Goal: Task Accomplishment & Management: Use online tool/utility

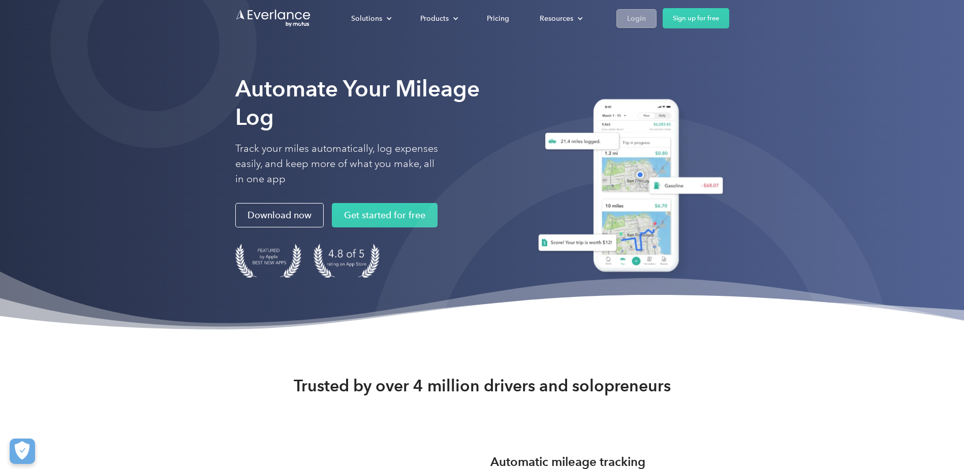
click at [623, 15] on link "Login" at bounding box center [636, 18] width 40 height 19
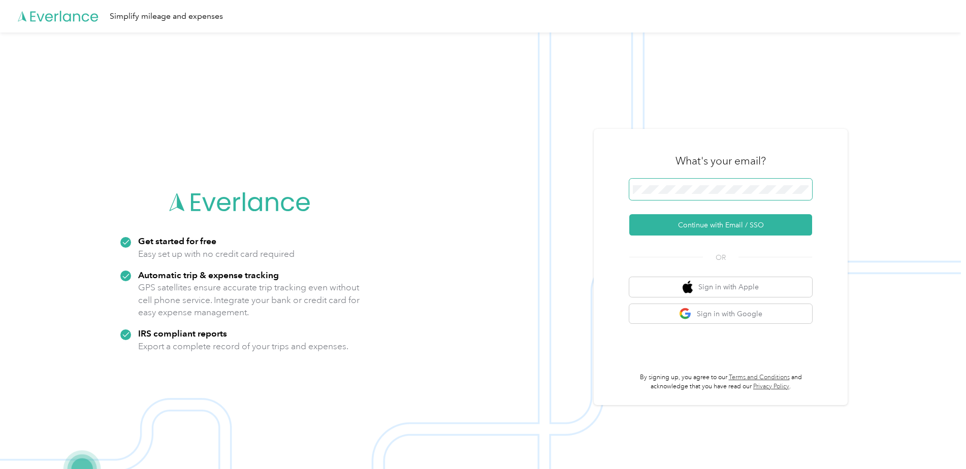
click at [807, 194] on keeper-lock "Open Keeper Popup" at bounding box center [801, 189] width 12 height 12
click at [803, 185] on keeper-lock "Open Keeper Popup" at bounding box center [801, 189] width 12 height 12
click at [771, 222] on button "Continue with Email / SSO" at bounding box center [720, 224] width 183 height 21
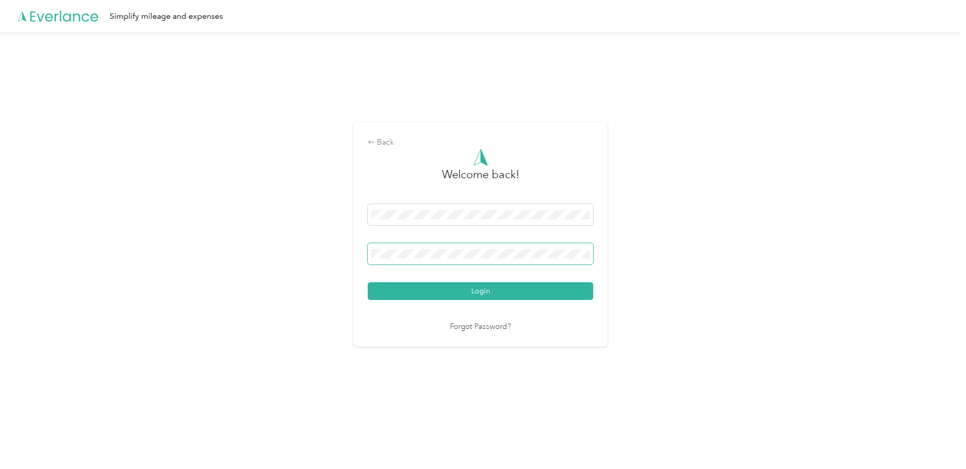
click at [515, 296] on button "Login" at bounding box center [481, 291] width 226 height 18
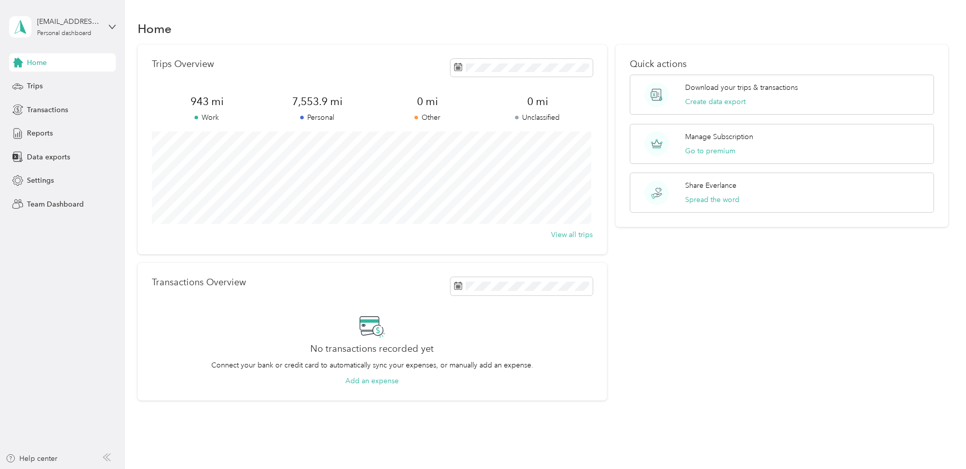
drag, startPoint x: 43, startPoint y: 266, endPoint x: 42, endPoint y: 216, distance: 49.8
click at [43, 266] on aside "[EMAIL_ADDRESS][PERSON_NAME][DOMAIN_NAME] Personal dashboard Home Trips Transac…" at bounding box center [62, 234] width 125 height 469
click at [46, 130] on span "Reports" at bounding box center [40, 133] width 26 height 11
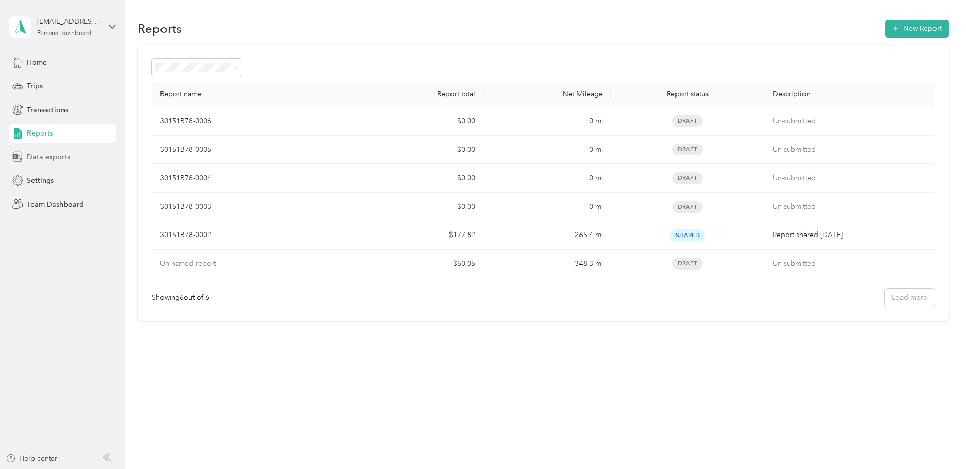
click at [73, 156] on div "Data exports" at bounding box center [62, 157] width 107 height 18
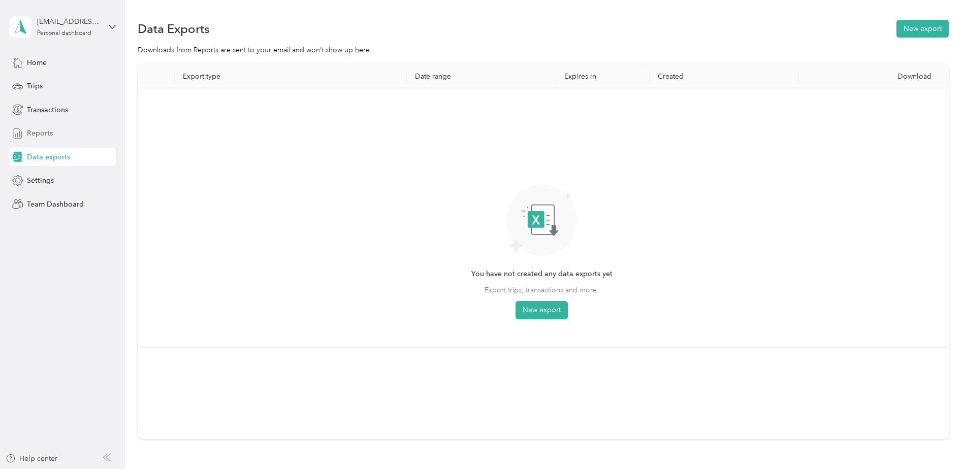
click at [65, 136] on div "Reports" at bounding box center [62, 133] width 107 height 18
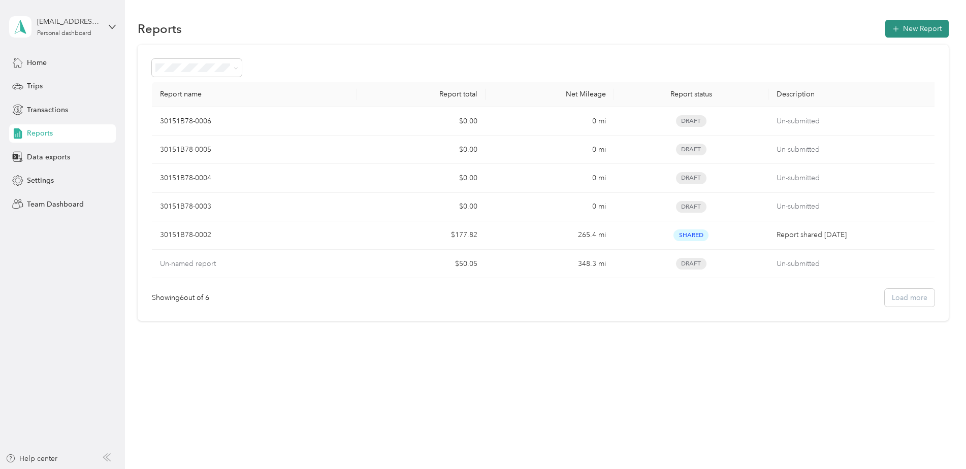
click at [912, 24] on button "New Report" at bounding box center [916, 29] width 63 height 18
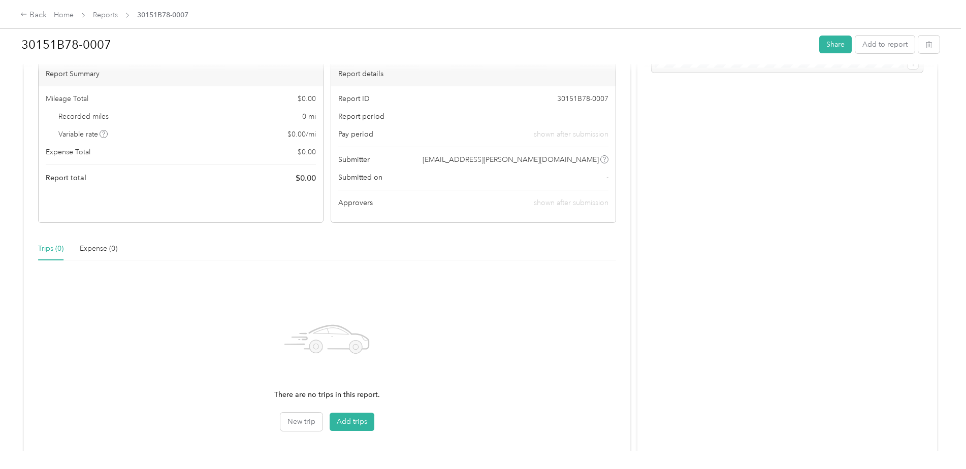
scroll to position [130, 0]
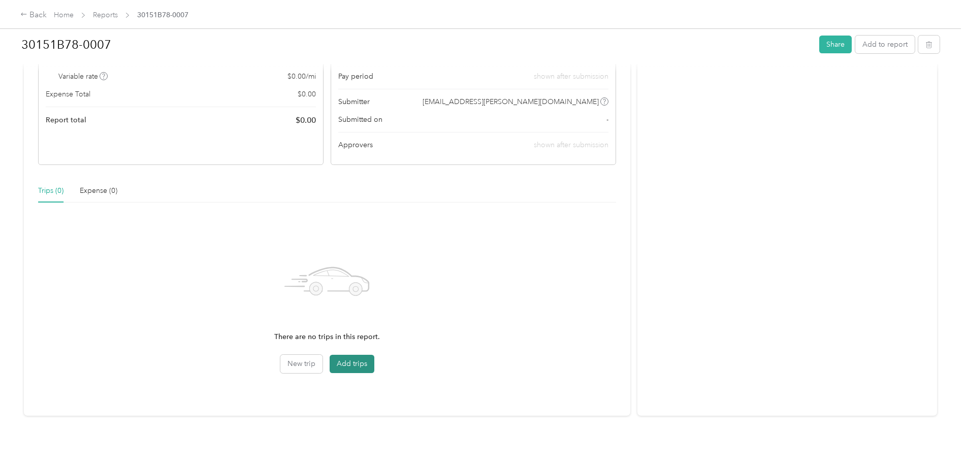
click at [362, 356] on button "Add trips" at bounding box center [352, 364] width 45 height 18
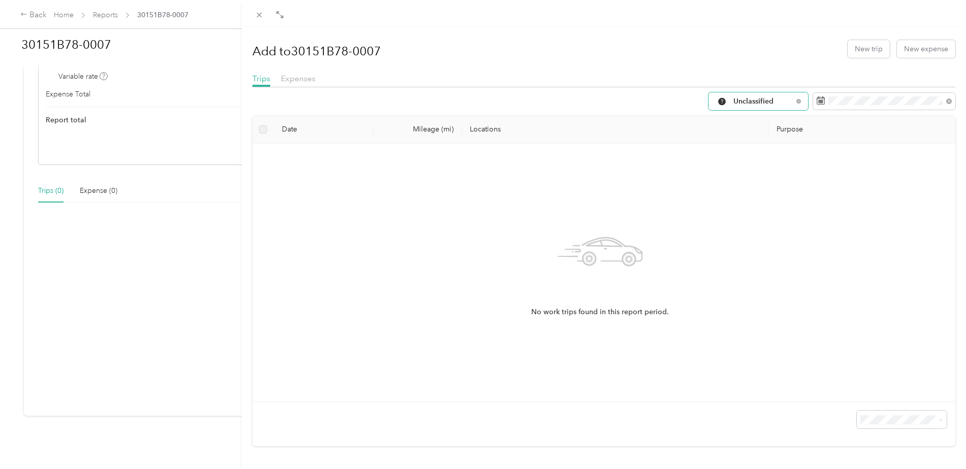
click at [795, 100] on div "Unclassified" at bounding box center [759, 101] width 100 height 18
click at [762, 157] on span "Work" at bounding box center [770, 155] width 88 height 11
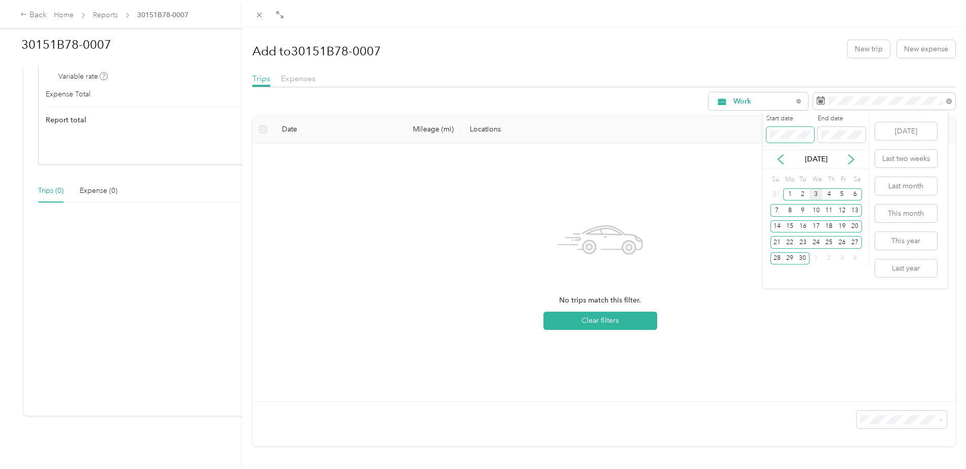
click at [763, 138] on div "Start date End date" at bounding box center [816, 132] width 106 height 36
click at [812, 193] on div "3" at bounding box center [816, 194] width 13 height 13
click at [817, 194] on div "3" at bounding box center [816, 194] width 13 height 13
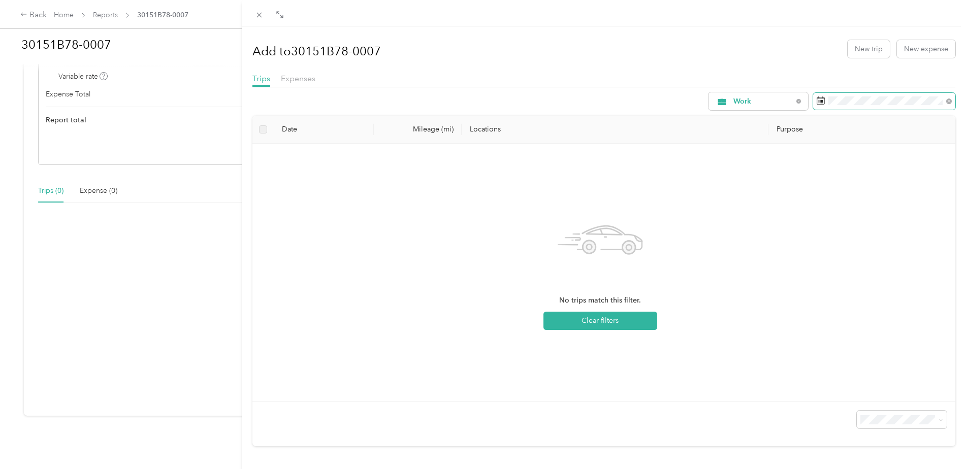
click at [886, 95] on span at bounding box center [884, 101] width 142 height 17
click at [765, 137] on div "Start date End date" at bounding box center [816, 132] width 106 height 36
click at [818, 226] on div "18" at bounding box center [816, 226] width 13 height 13
click at [856, 161] on icon at bounding box center [851, 159] width 10 height 10
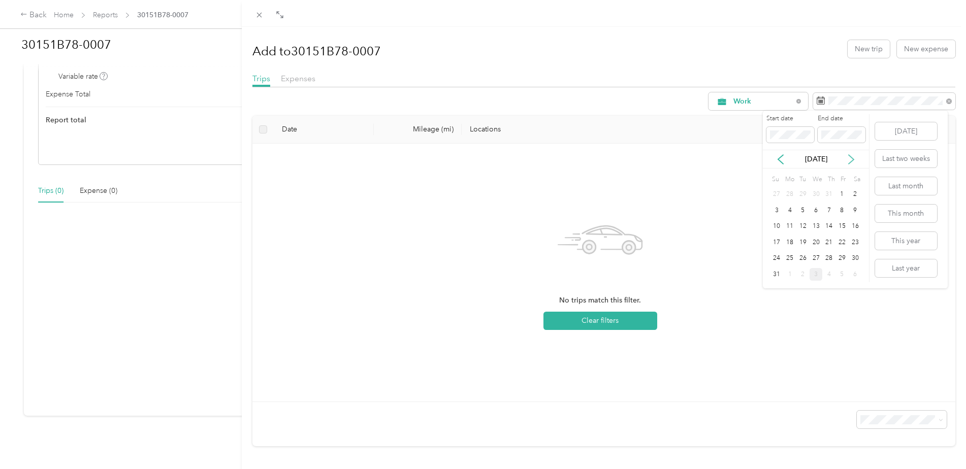
click at [856, 161] on icon at bounding box center [851, 159] width 10 height 10
click at [906, 127] on button "Today" at bounding box center [906, 131] width 62 height 18
click at [785, 162] on div "Sep 2025" at bounding box center [816, 159] width 106 height 11
click at [785, 162] on icon at bounding box center [781, 159] width 10 height 10
click at [776, 156] on icon at bounding box center [781, 159] width 10 height 10
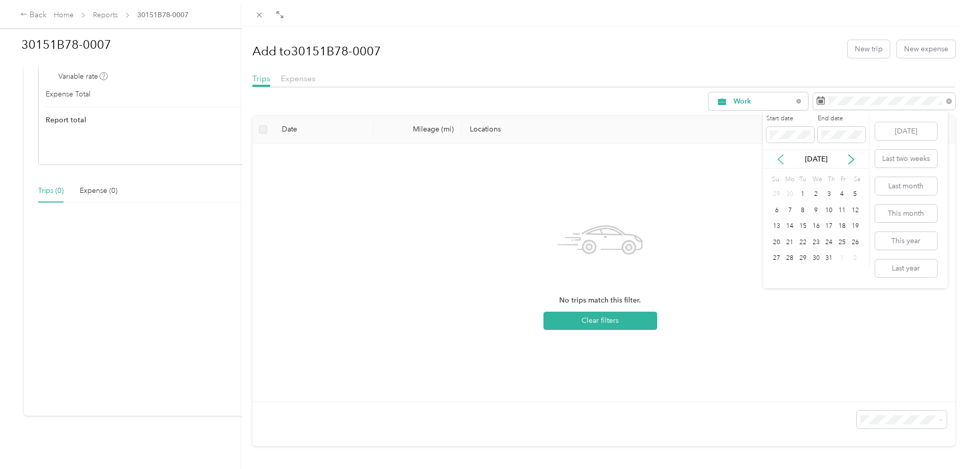
click at [777, 157] on icon at bounding box center [781, 159] width 10 height 10
click at [780, 157] on icon at bounding box center [780, 159] width 5 height 9
click at [864, 162] on div "Apr 2025" at bounding box center [816, 159] width 106 height 11
click at [851, 160] on icon at bounding box center [851, 159] width 10 height 10
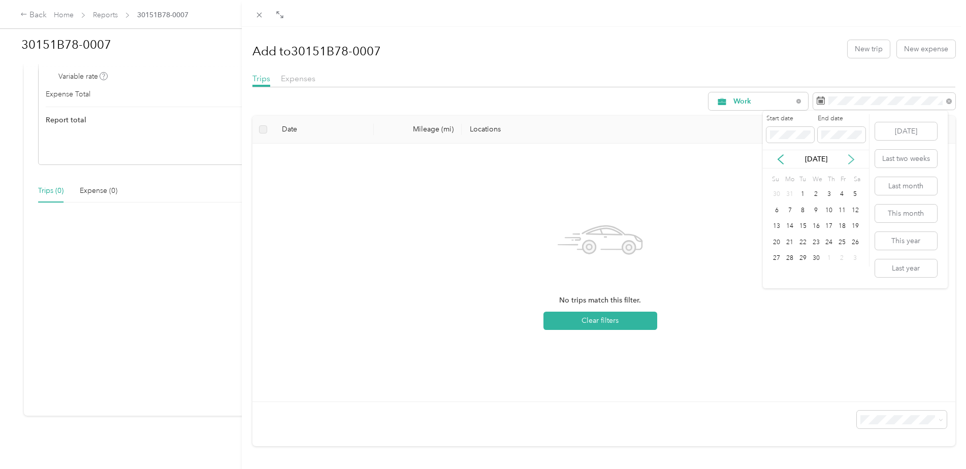
click at [851, 160] on icon at bounding box center [851, 159] width 10 height 10
click at [814, 225] on div "18" at bounding box center [816, 226] width 13 height 13
click at [851, 161] on icon at bounding box center [851, 159] width 10 height 10
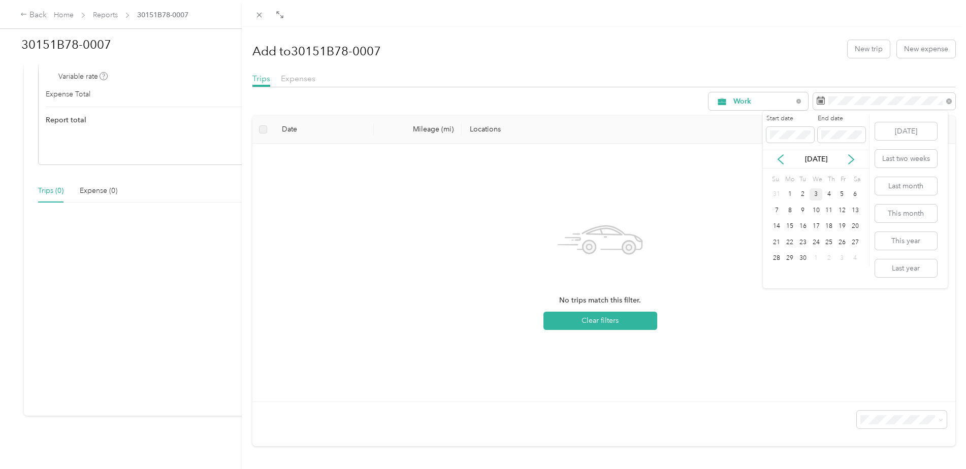
click at [815, 194] on div "3" at bounding box center [816, 194] width 13 height 13
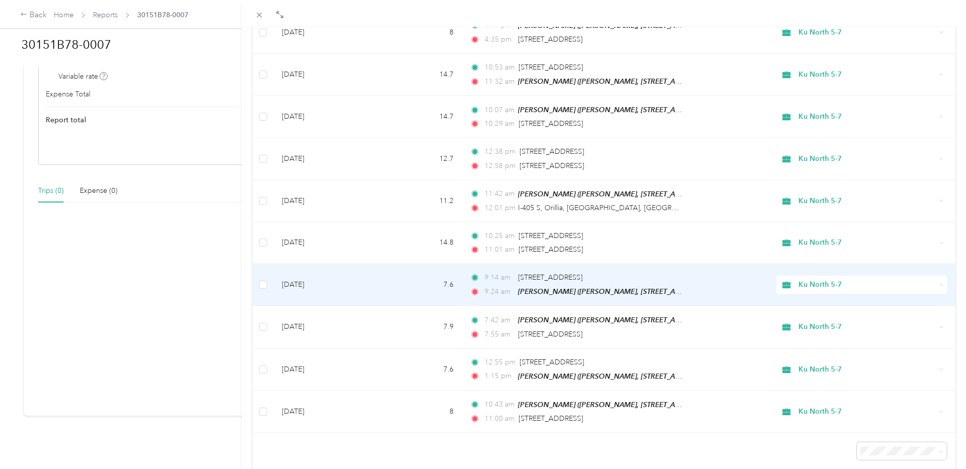
scroll to position [338, 0]
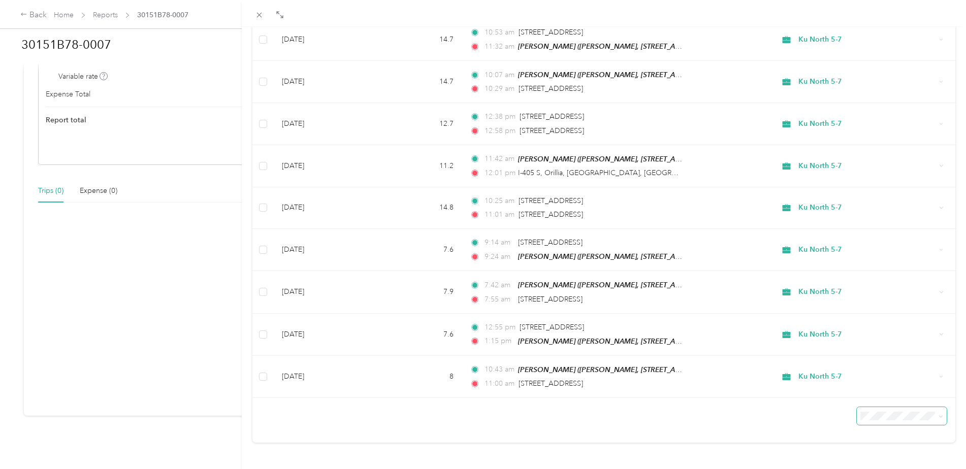
click at [898, 413] on span at bounding box center [902, 416] width 90 height 18
click at [777, 429] on div "Date Mileage (mi) Locations Purpose Aug 1, 2025 13.6 3:22 pm 8335 196th Ave NE,…" at bounding box center [603, 112] width 703 height 662
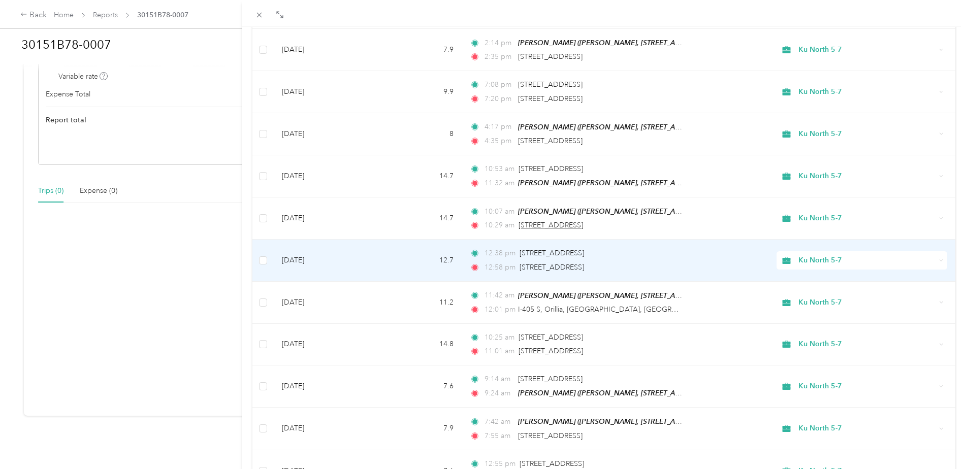
scroll to position [0, 0]
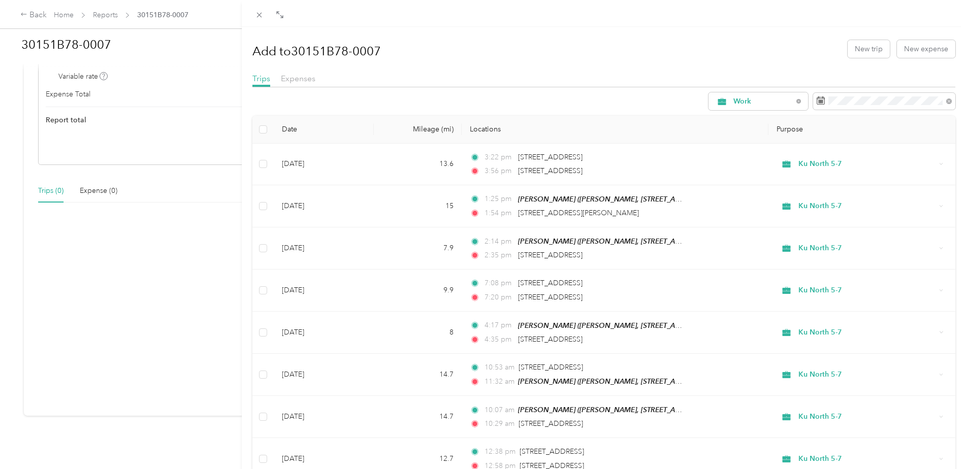
click at [162, 255] on div "Add to 30151B78-0007 New trip New expense Trips Expenses Work Date Mileage (mi)…" at bounding box center [483, 234] width 966 height 469
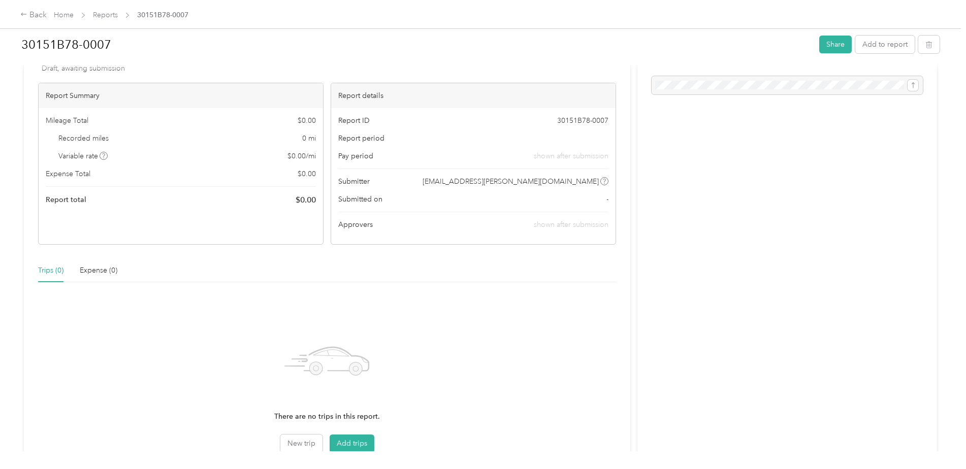
scroll to position [130, 0]
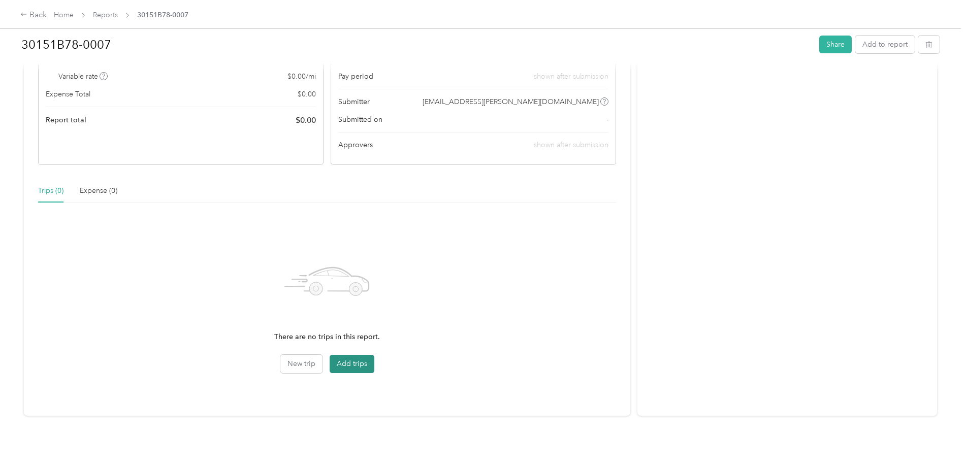
click at [360, 360] on button "Add trips" at bounding box center [352, 364] width 45 height 18
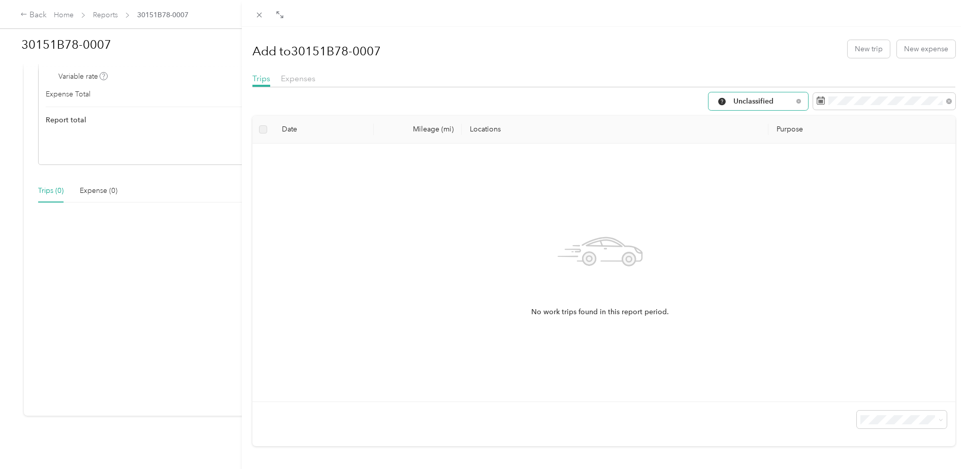
click at [791, 98] on div "Unclassified" at bounding box center [759, 101] width 100 height 18
click at [740, 148] on li "Work" at bounding box center [761, 156] width 121 height 18
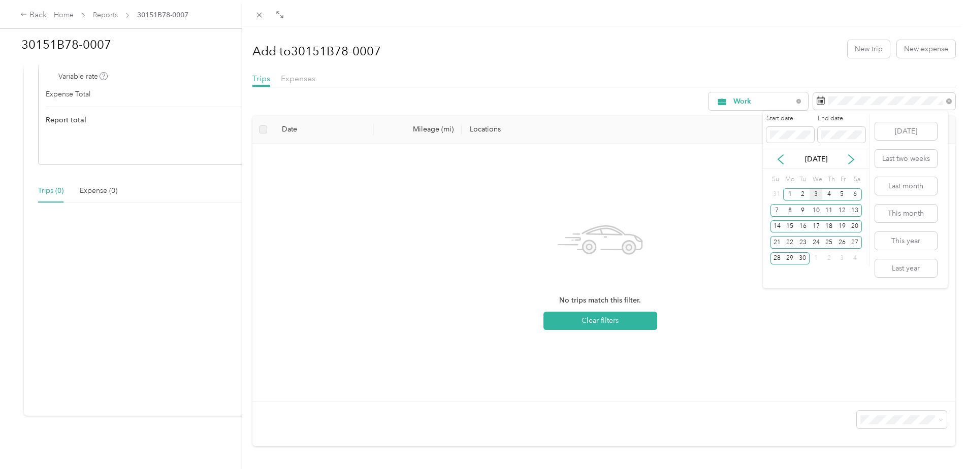
click at [777, 150] on div "Sep 2025" at bounding box center [816, 159] width 106 height 19
click at [779, 153] on div "Sep 2025" at bounding box center [816, 159] width 106 height 19
click at [780, 153] on div "Sep 2025" at bounding box center [816, 159] width 106 height 19
click at [780, 154] on div "Sep 2025" at bounding box center [816, 159] width 106 height 19
click at [780, 155] on icon at bounding box center [781, 159] width 10 height 10
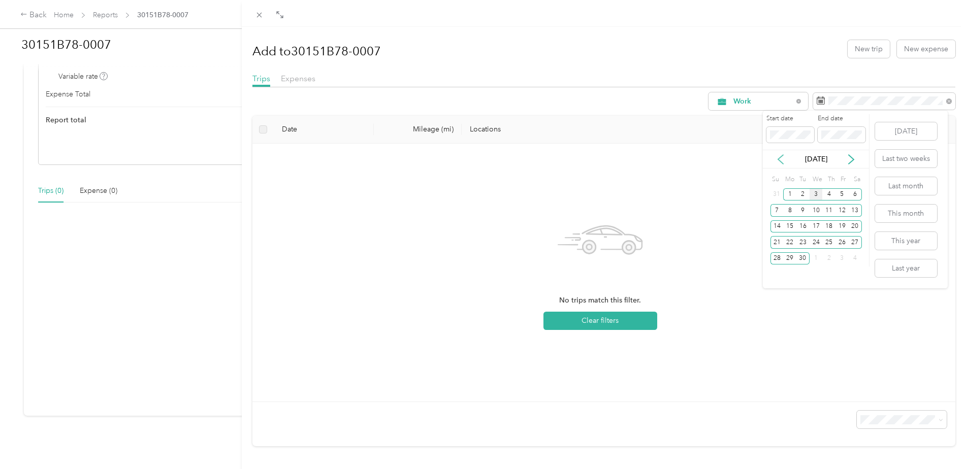
click at [780, 155] on icon at bounding box center [781, 159] width 10 height 10
click at [820, 227] on div "18" at bounding box center [816, 226] width 13 height 13
click at [851, 157] on icon at bounding box center [851, 159] width 5 height 9
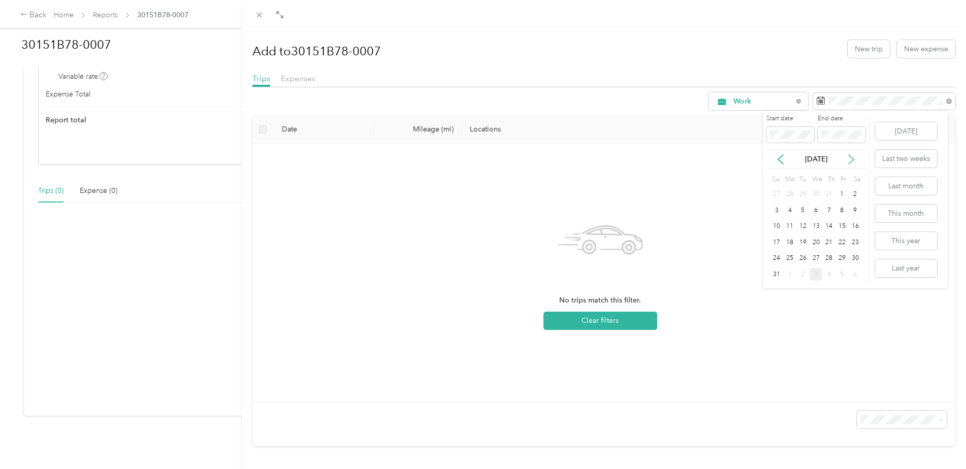
click at [851, 157] on icon at bounding box center [851, 159] width 5 height 9
click at [782, 158] on icon at bounding box center [781, 159] width 10 height 10
click at [819, 194] on div "3" at bounding box center [816, 194] width 13 height 13
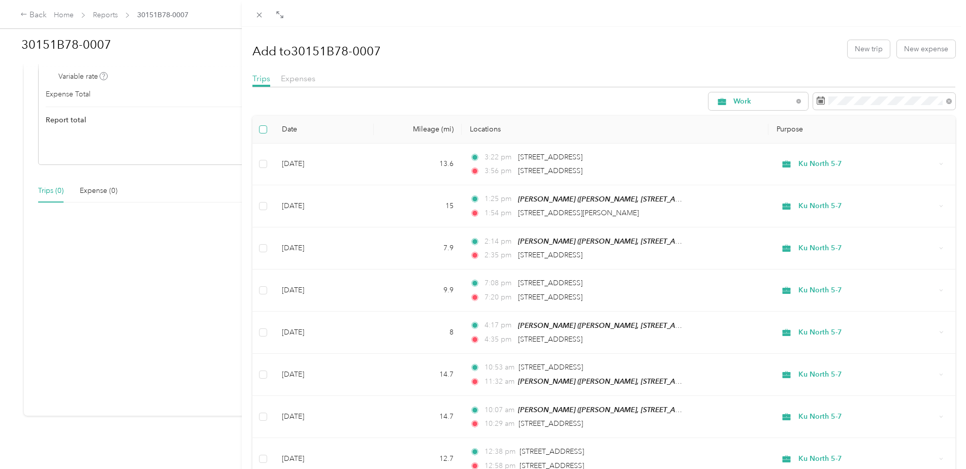
click at [266, 134] on label at bounding box center [263, 129] width 8 height 11
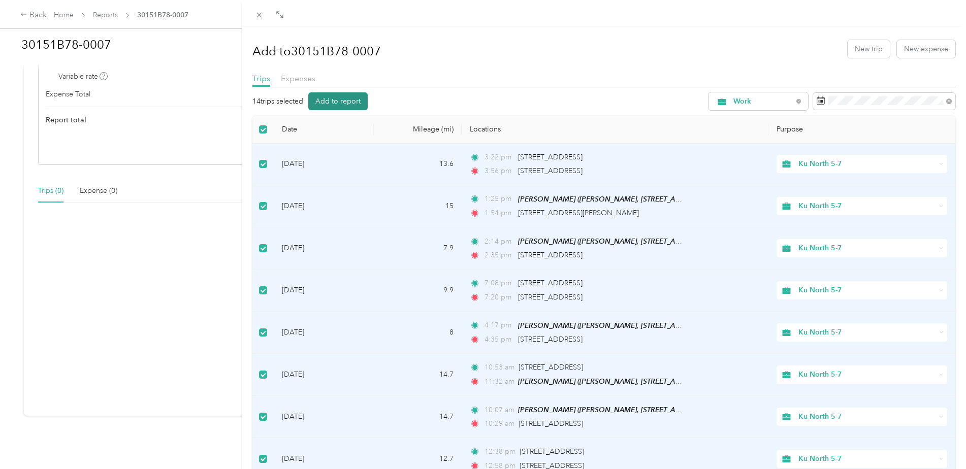
click at [330, 101] on button "Add to report" at bounding box center [337, 101] width 59 height 18
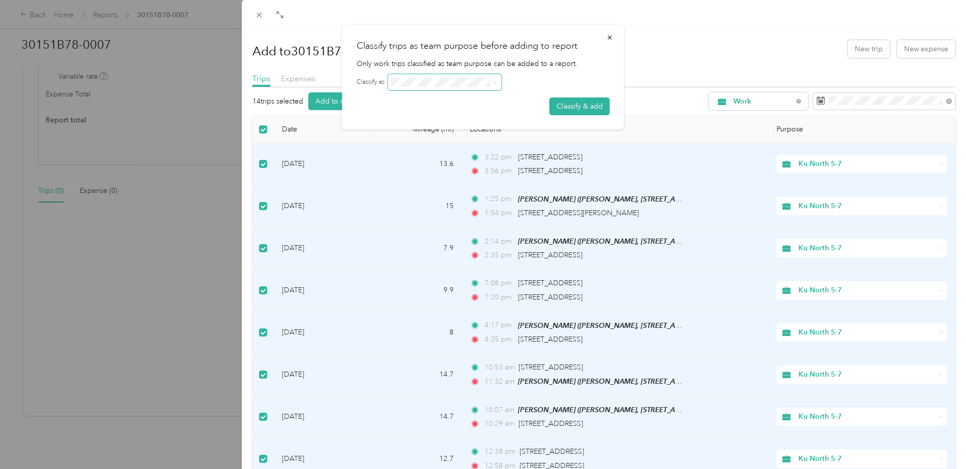
click at [494, 84] on icon at bounding box center [496, 82] width 5 height 5
click at [571, 99] on button "Classify & add" at bounding box center [580, 107] width 60 height 18
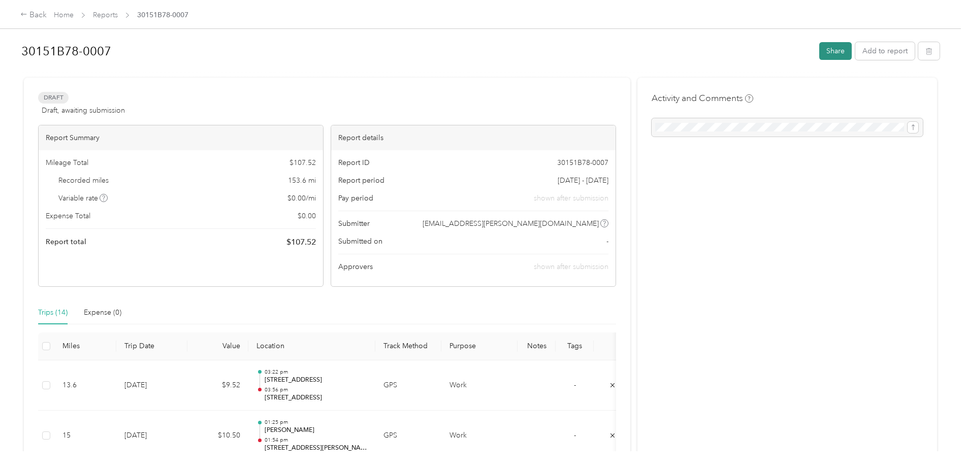
click at [839, 48] on button "Share" at bounding box center [835, 51] width 33 height 18
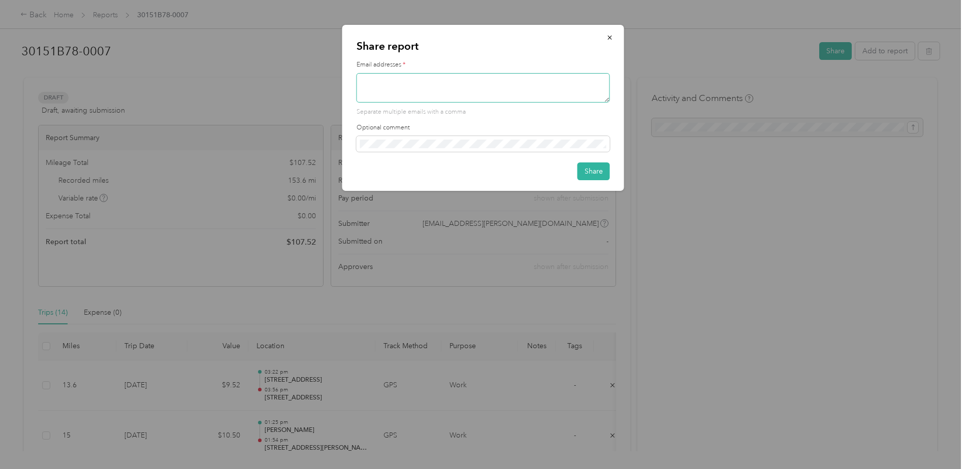
click at [494, 88] on textarea at bounding box center [483, 87] width 253 height 29
type textarea "jgallagher@foushee.com"
drag, startPoint x: 597, startPoint y: 169, endPoint x: 600, endPoint y: 175, distance: 7.5
click at [599, 174] on button "Share" at bounding box center [594, 172] width 33 height 18
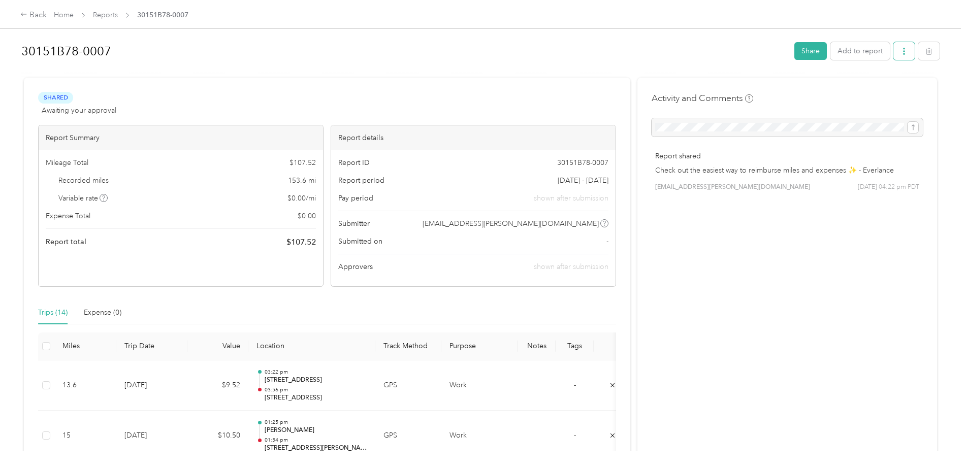
click at [903, 49] on icon "button" at bounding box center [904, 51] width 7 height 7
click at [877, 86] on span "Download" at bounding box center [873, 88] width 34 height 11
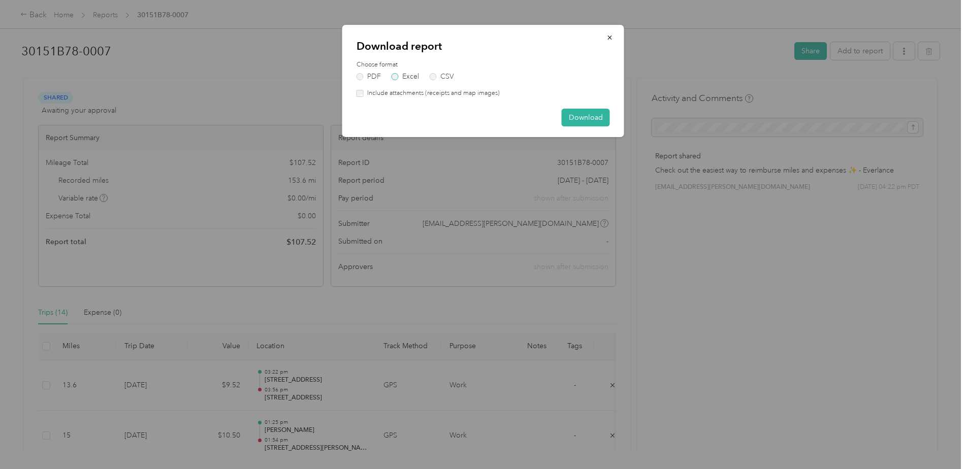
click at [400, 77] on label "Excel" at bounding box center [405, 76] width 27 height 7
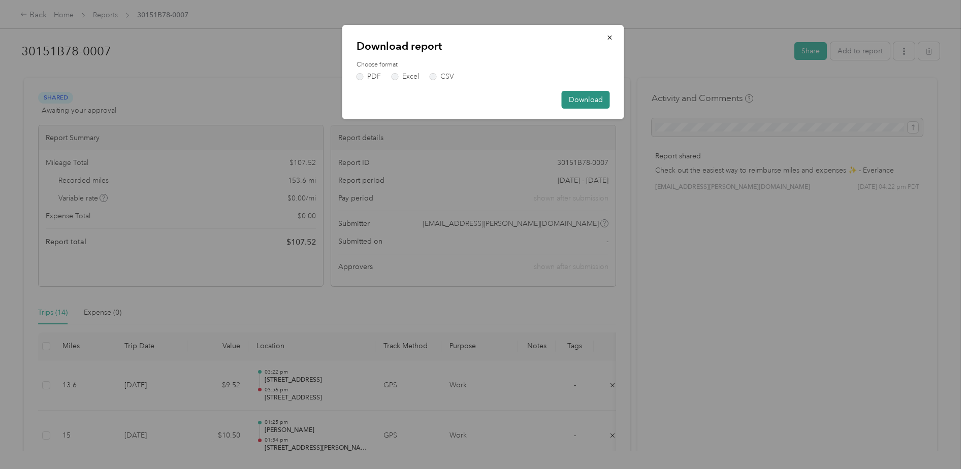
click at [586, 100] on button "Download" at bounding box center [586, 100] width 48 height 18
